Goal: Task Accomplishment & Management: Use online tool/utility

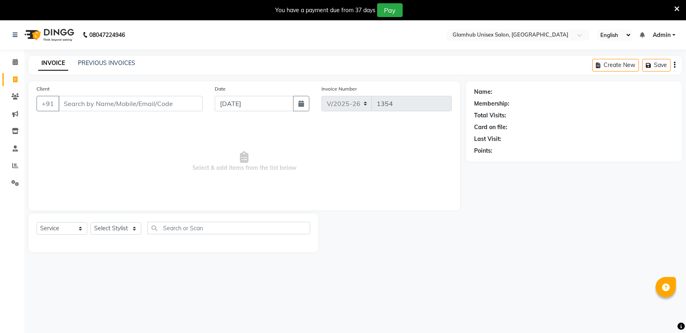
select select "7771"
select select "service"
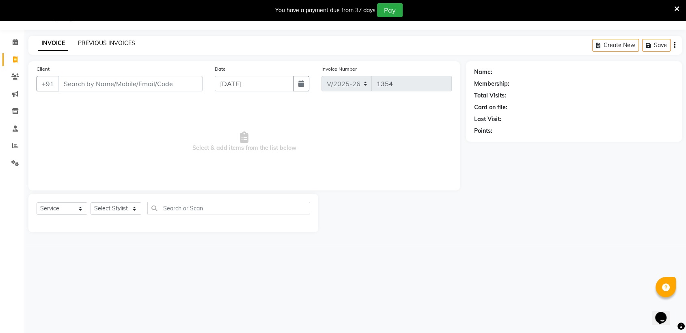
click at [94, 42] on link "PREVIOUS INVOICES" at bounding box center [106, 42] width 57 height 7
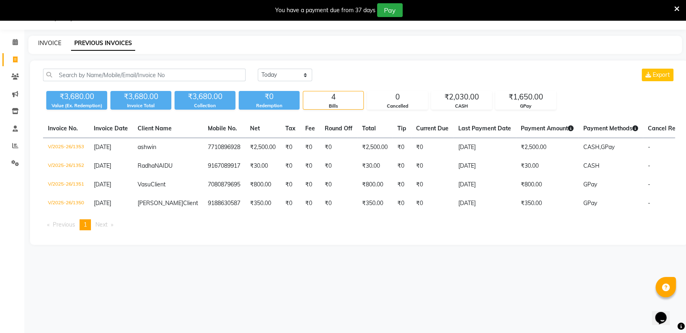
click at [45, 43] on link "INVOICE" at bounding box center [49, 42] width 23 height 7
select select "service"
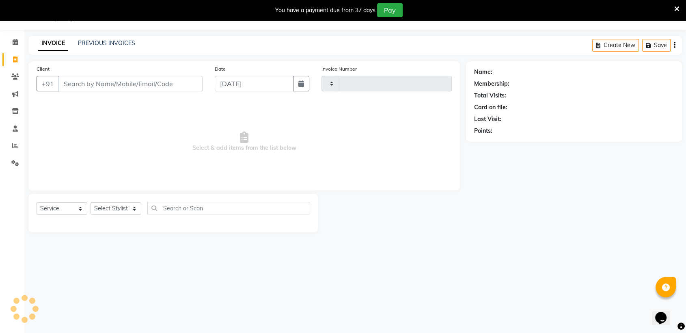
type input "1354"
select select "7771"
click at [80, 82] on input "Client" at bounding box center [130, 83] width 144 height 15
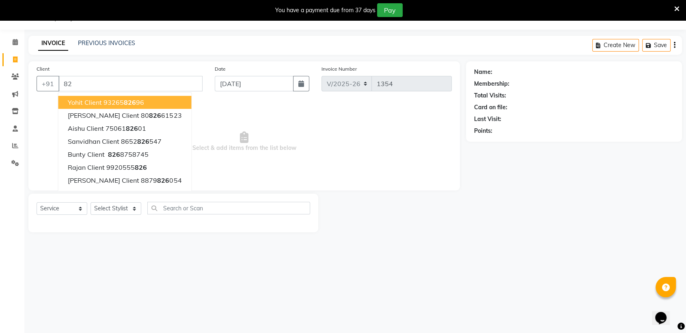
type input "8"
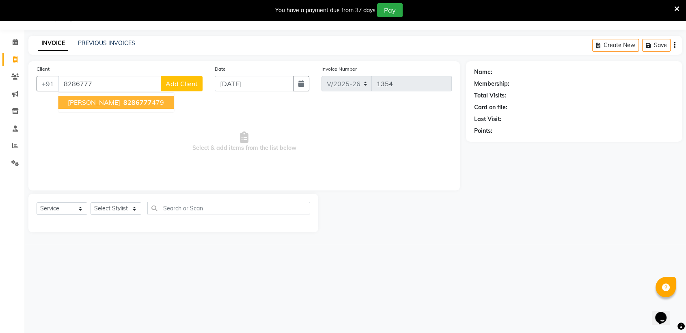
click at [123, 101] on span "8286777" at bounding box center [137, 102] width 28 height 8
type input "8286777479"
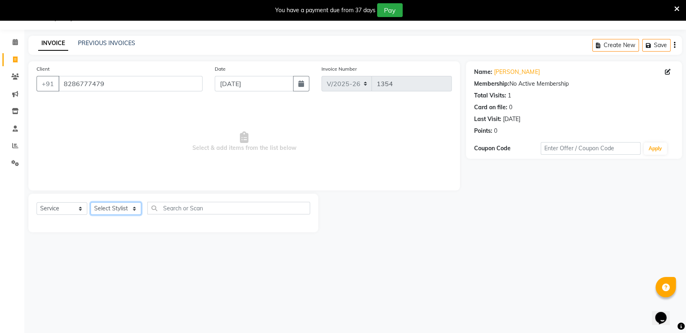
click at [125, 209] on select "Select Stylist [PERSON_NAME] [PERSON_NAME] [PERSON_NAME] radha [PERSON_NAME] [P…" at bounding box center [115, 208] width 51 height 13
select select "69353"
click at [90, 202] on select "Select Stylist [PERSON_NAME] [PERSON_NAME] [PERSON_NAME] radha [PERSON_NAME] [P…" at bounding box center [115, 208] width 51 height 13
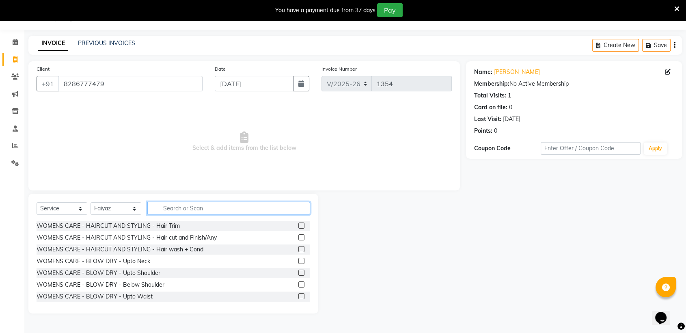
click at [205, 212] on input "text" at bounding box center [228, 208] width 163 height 13
click at [207, 208] on input "text" at bounding box center [228, 208] width 163 height 13
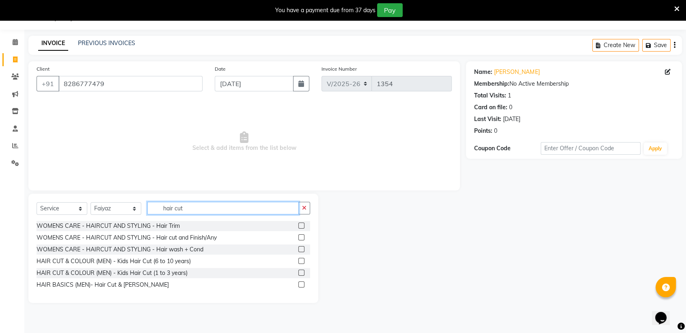
type input "hair cut"
click at [300, 282] on label at bounding box center [301, 284] width 6 height 6
click at [300, 282] on input "checkbox" at bounding box center [300, 284] width 5 height 5
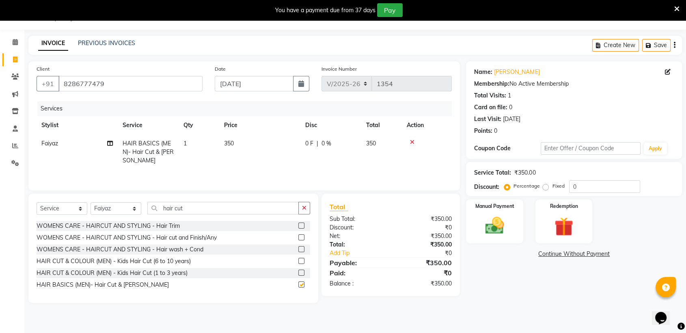
checkbox input "false"
click at [497, 209] on div "Manual Payment" at bounding box center [494, 220] width 59 height 45
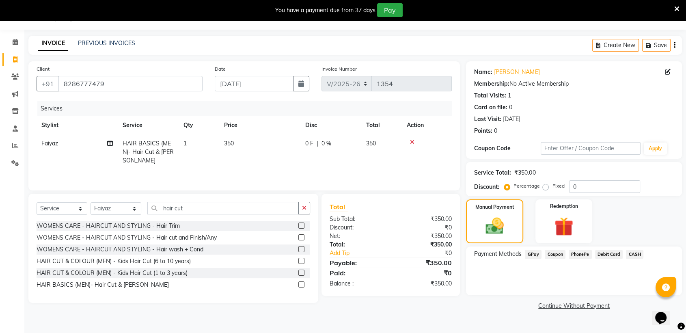
click at [532, 253] on span "GPay" at bounding box center [533, 254] width 17 height 9
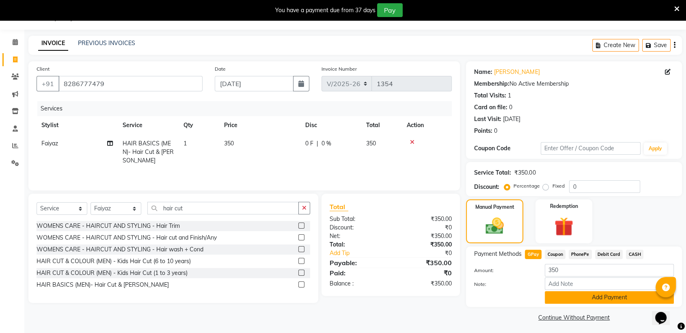
click at [574, 299] on button "Add Payment" at bounding box center [608, 297] width 129 height 13
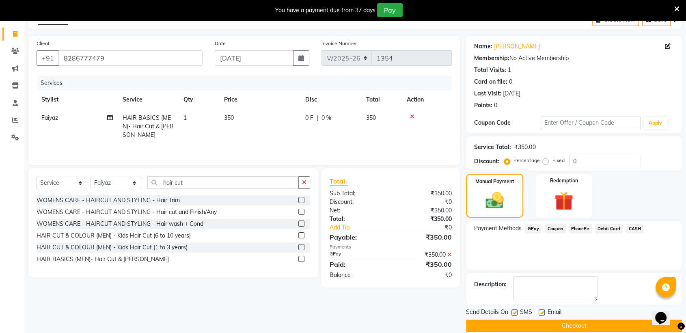
scroll to position [46, 0]
click at [572, 323] on button "Checkout" at bounding box center [574, 325] width 216 height 13
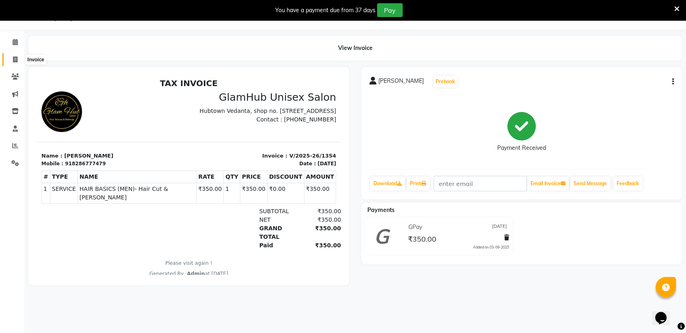
click at [15, 58] on icon at bounding box center [15, 59] width 4 height 6
select select "7771"
select select "service"
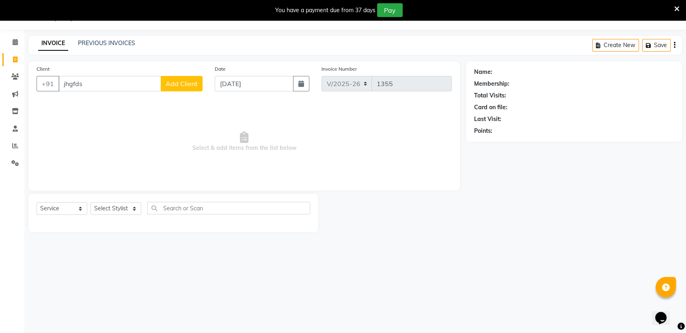
type input "jhgfds"
